Goal: Task Accomplishment & Management: Manage account settings

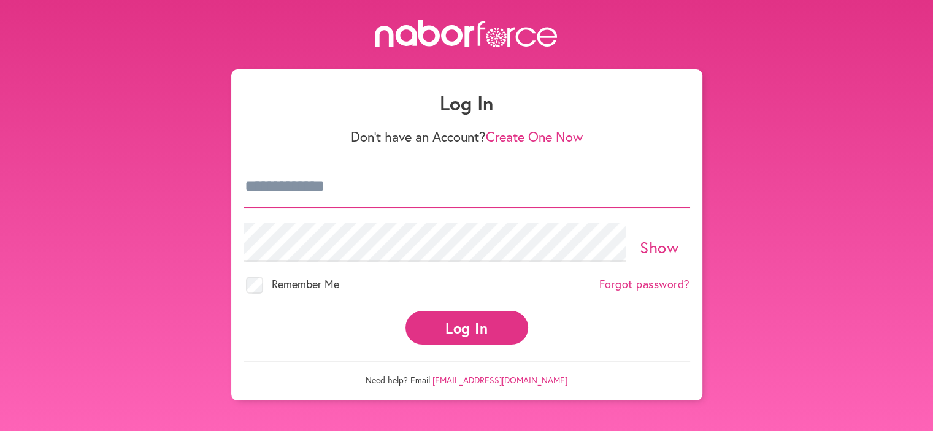
type input "**********"
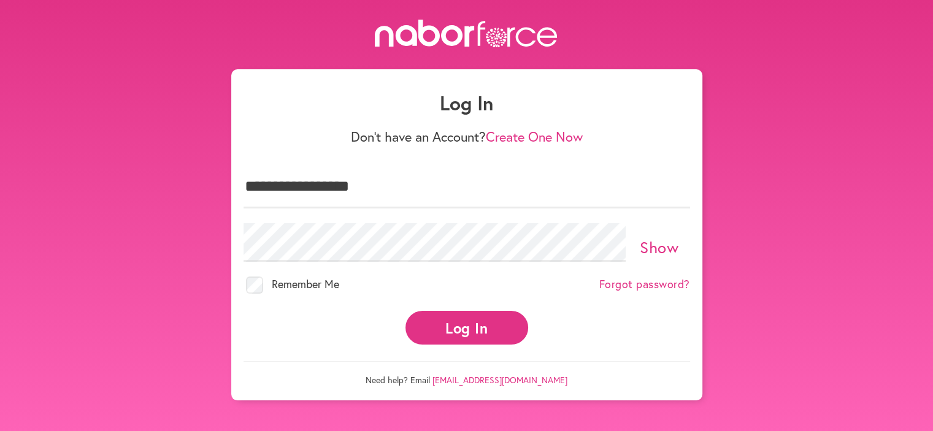
click at [449, 316] on button "Log In" at bounding box center [467, 328] width 123 height 34
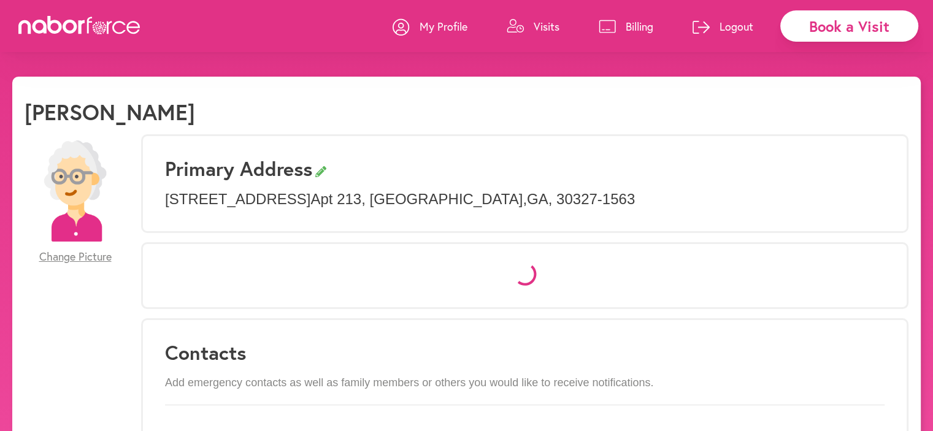
select select "*"
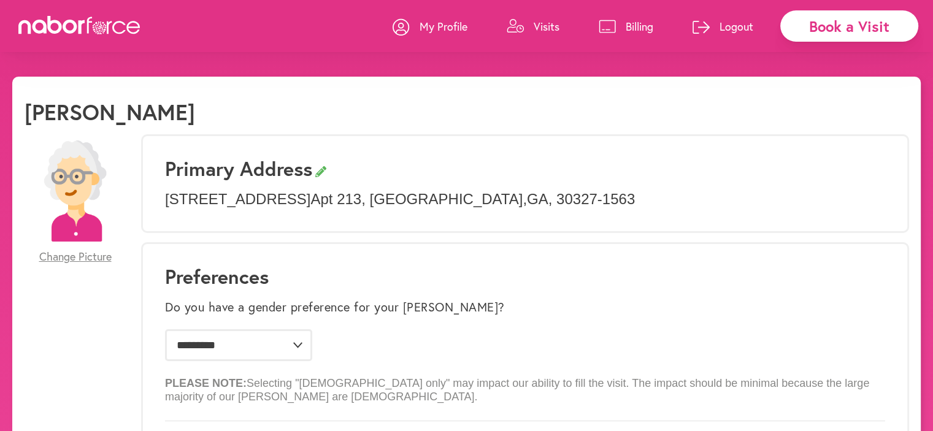
click at [542, 24] on p "Visits" at bounding box center [547, 26] width 26 height 15
